Goal: Information Seeking & Learning: Learn about a topic

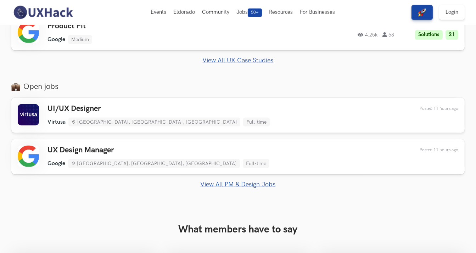
scroll to position [221, 0]
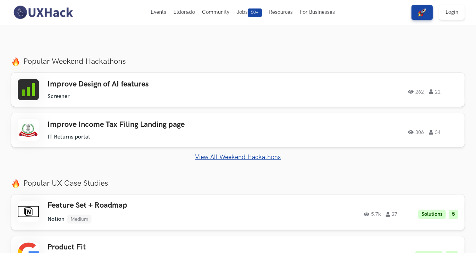
click at [238, 159] on link "View All Weekend Hackathons" at bounding box center [237, 156] width 453 height 7
click at [181, 164] on section "Just Launched AI Review for Portfolio Get instant AI-driven feedback on your de…" at bounding box center [238, 241] width 476 height 383
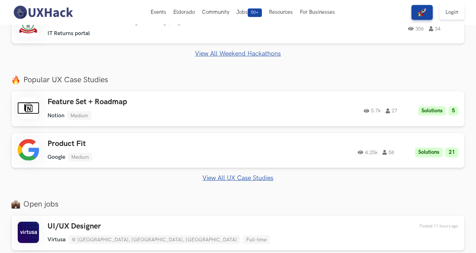
scroll to position [300, 0]
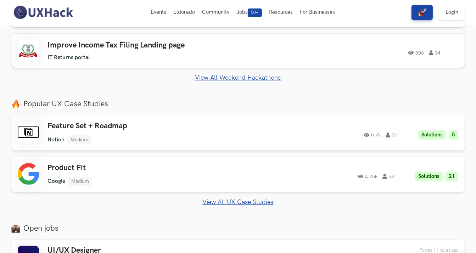
click at [265, 202] on link "View All UX Case Studies" at bounding box center [237, 201] width 453 height 7
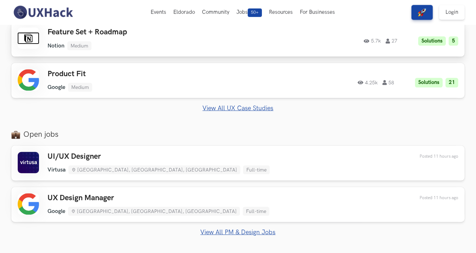
scroll to position [173, 0]
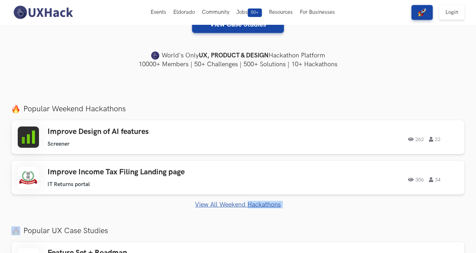
drag, startPoint x: 229, startPoint y: 209, endPoint x: 247, endPoint y: 203, distance: 18.6
click at [247, 203] on link "View All Weekend Hackathons" at bounding box center [237, 204] width 453 height 7
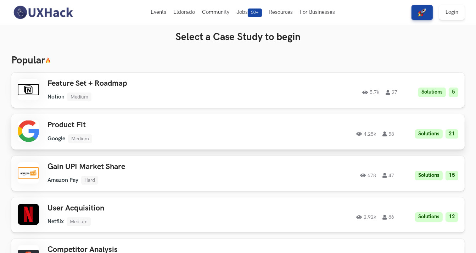
click at [69, 135] on li "Medium" at bounding box center [80, 138] width 24 height 9
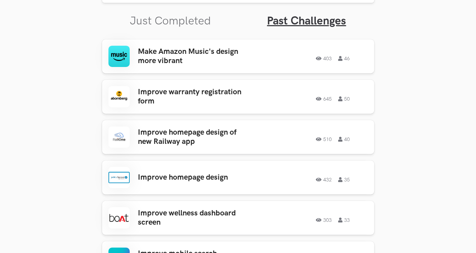
scroll to position [245, 0]
click at [175, 17] on link "Just Completed" at bounding box center [170, 22] width 81 height 14
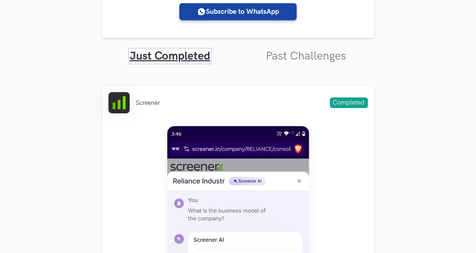
scroll to position [221, 0]
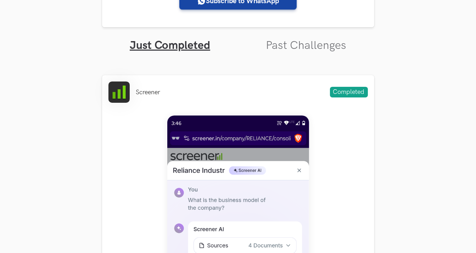
click at [298, 52] on link "Past Challenges" at bounding box center [306, 46] width 80 height 14
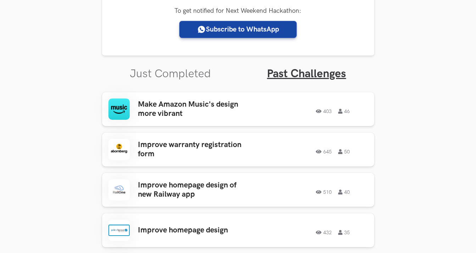
scroll to position [178, 0]
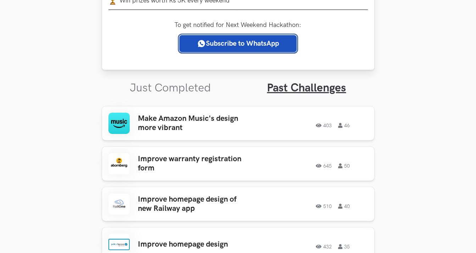
click at [211, 50] on link "Subscribe to WhatsApp" at bounding box center [237, 43] width 117 height 17
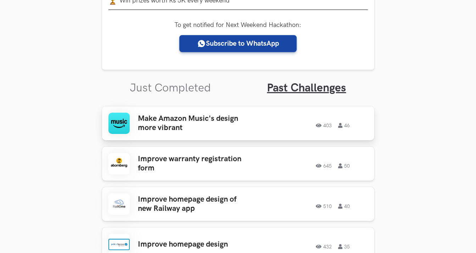
click at [125, 134] on link "Make Amazon Music's design more vibrant 403 46 403 46" at bounding box center [238, 123] width 272 height 34
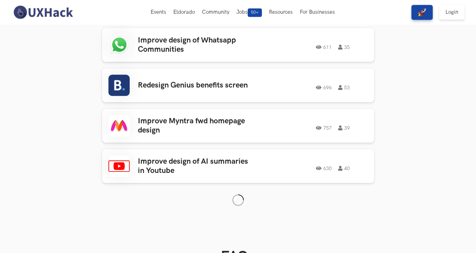
scroll to position [697, 0]
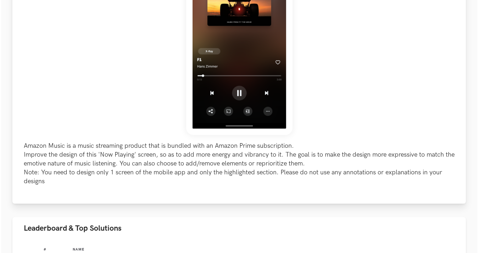
scroll to position [413, 0]
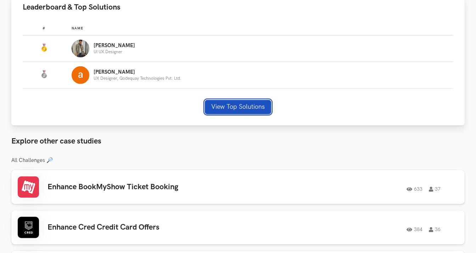
click at [234, 105] on button "View Top Solutions" at bounding box center [238, 107] width 66 height 14
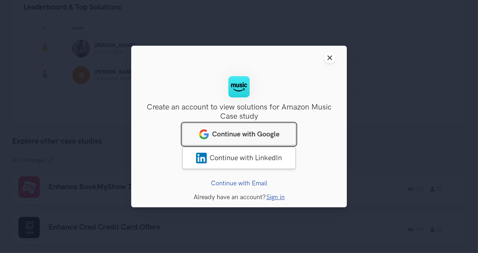
click at [229, 129] on link "Continue with Google" at bounding box center [238, 134] width 113 height 22
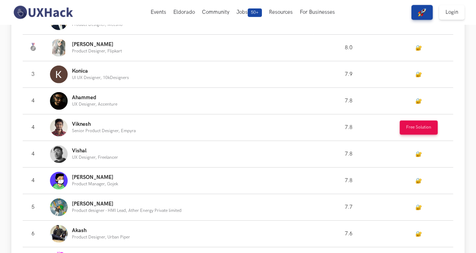
scroll to position [221, 0]
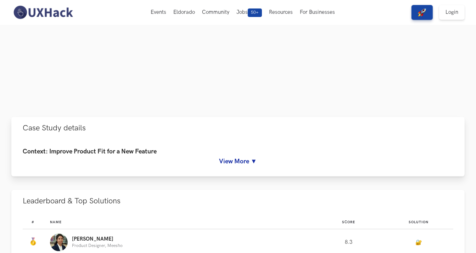
click at [239, 161] on link "View More ▼" at bounding box center [238, 161] width 430 height 7
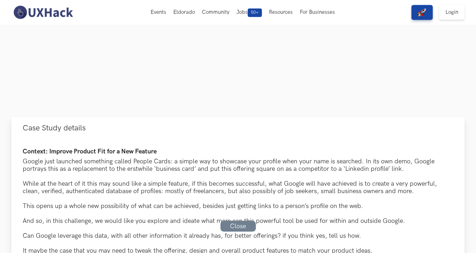
click at [239, 161] on div "Google just launched something called People Cards: a simple way to showcase yo…" at bounding box center [238, 165] width 430 height 15
click at [210, 213] on div at bounding box center [238, 213] width 430 height 7
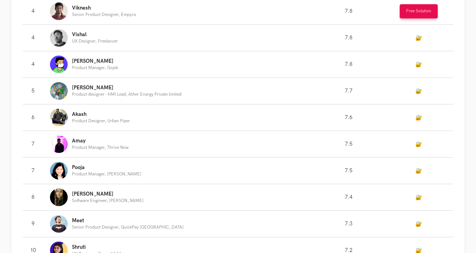
scroll to position [861, 0]
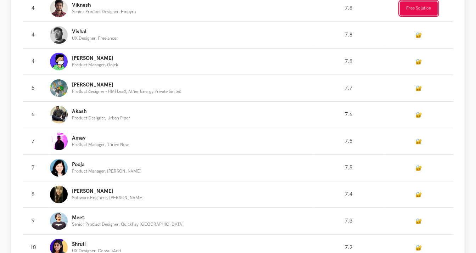
click at [430, 16] on button "Free Solution" at bounding box center [419, 8] width 38 height 14
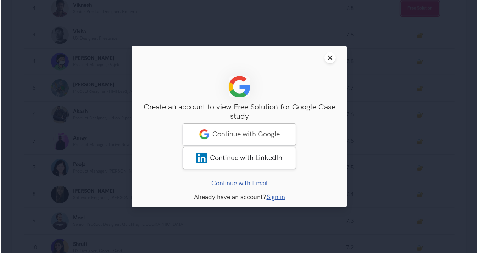
scroll to position [861, 0]
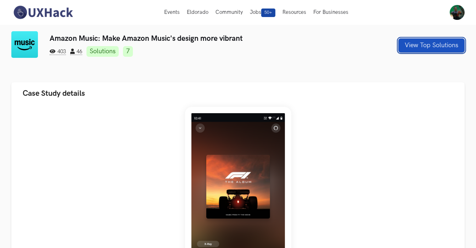
click at [436, 41] on button "View Top Solutions" at bounding box center [431, 45] width 66 height 14
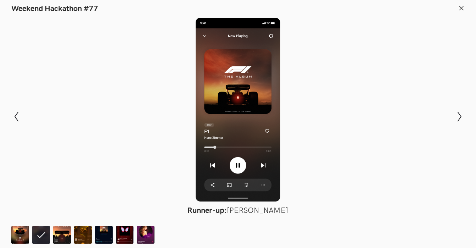
scroll to position [0, 14]
click at [462, 9] on line at bounding box center [461, 8] width 4 height 4
